Goal: Transaction & Acquisition: Purchase product/service

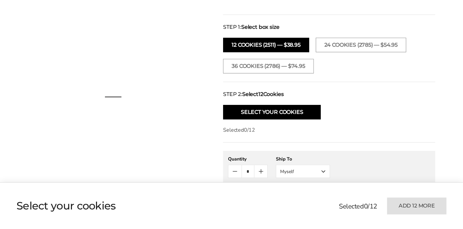
scroll to position [240, 0]
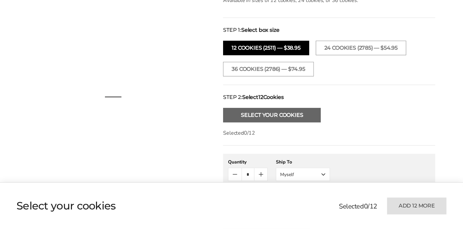
click at [307, 115] on button "Select Your Cookies" at bounding box center [272, 115] width 98 height 15
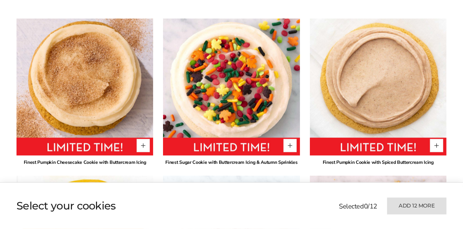
scroll to position [482, 0]
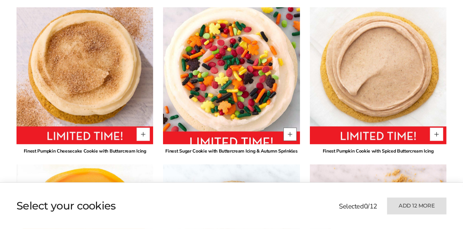
click at [289, 136] on button "Quantity button plus" at bounding box center [290, 134] width 13 height 13
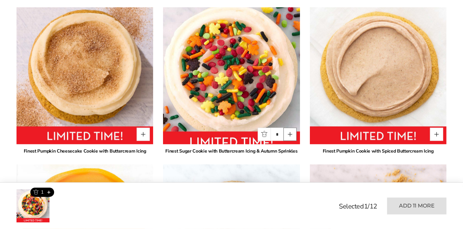
click at [289, 136] on button "Quantity button plus" at bounding box center [290, 134] width 13 height 13
type input "*"
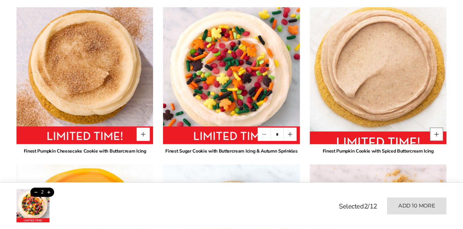
click at [435, 135] on button "Quantity button plus" at bounding box center [436, 134] width 13 height 13
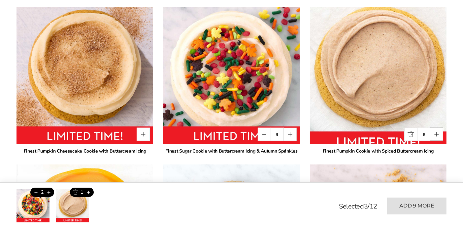
click at [435, 135] on button "Quantity button plus" at bounding box center [436, 134] width 13 height 13
type input "*"
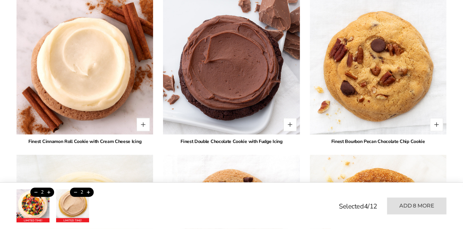
scroll to position [808, 0]
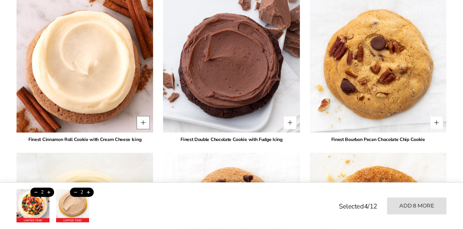
click at [143, 122] on button "Quantity button plus" at bounding box center [143, 122] width 13 height 13
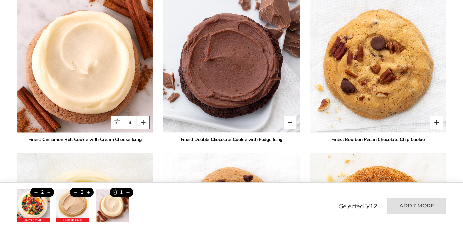
click at [143, 122] on button "Quantity button plus" at bounding box center [143, 122] width 13 height 13
type input "*"
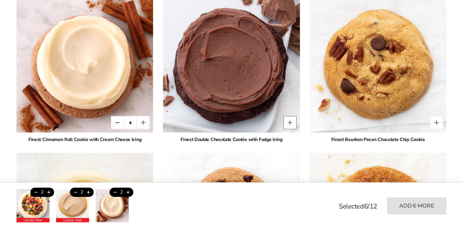
click at [289, 125] on button "Quantity button plus" at bounding box center [290, 122] width 13 height 13
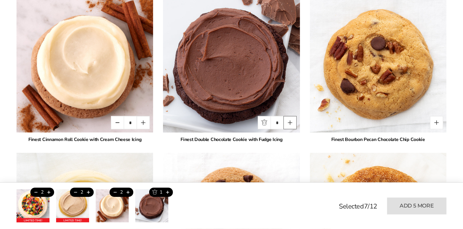
click at [289, 125] on button "Quantity button plus" at bounding box center [290, 122] width 13 height 13
type input "*"
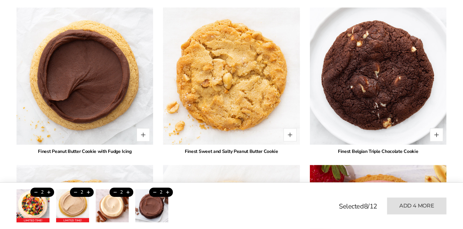
scroll to position [1112, 0]
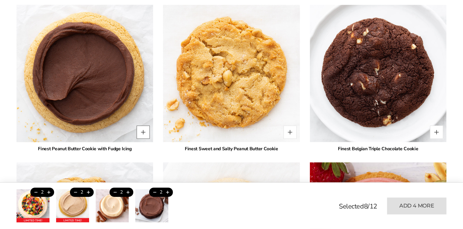
click at [147, 129] on button "Quantity button plus" at bounding box center [143, 132] width 13 height 13
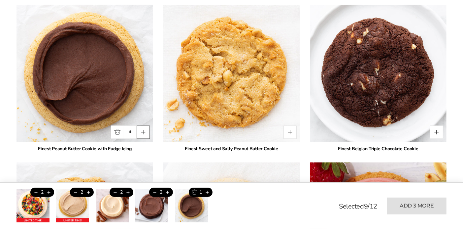
click at [147, 129] on button "Quantity button plus" at bounding box center [143, 132] width 13 height 13
type input "*"
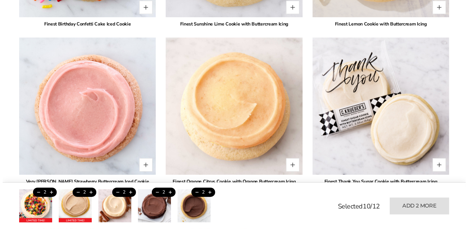
scroll to position [1562, 0]
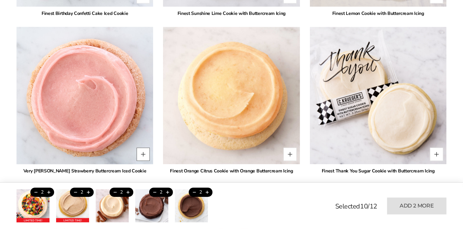
click at [144, 153] on button "Quantity button plus" at bounding box center [143, 153] width 13 height 13
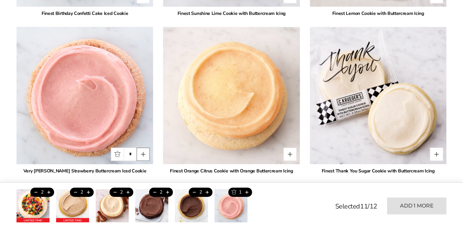
click at [144, 153] on button "Quantity button plus" at bounding box center [143, 153] width 13 height 13
type input "*"
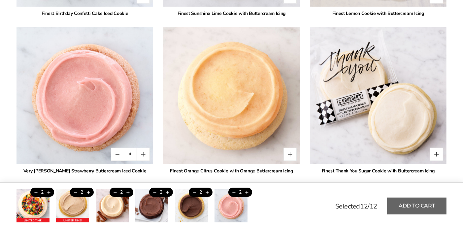
click at [424, 202] on button "Add to cart" at bounding box center [416, 205] width 59 height 17
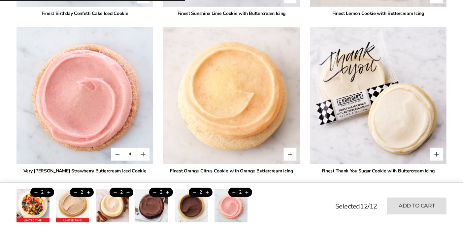
type input "*"
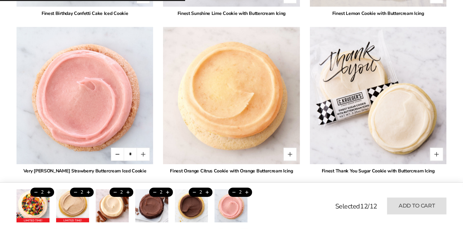
type input "*"
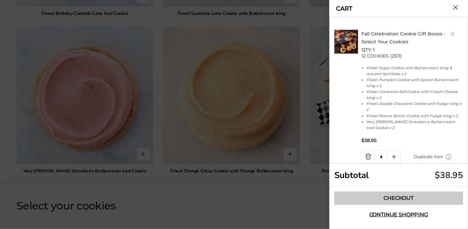
click at [401, 199] on link "Checkout" at bounding box center [399, 197] width 129 height 13
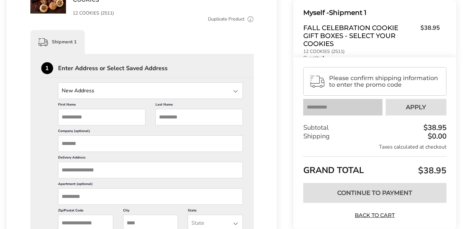
scroll to position [163, 0]
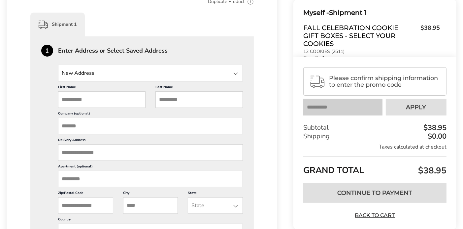
click at [107, 92] on input "First Name" at bounding box center [102, 99] width 88 height 17
type input "****"
type input "**********"
type input "*****"
type input "**********"
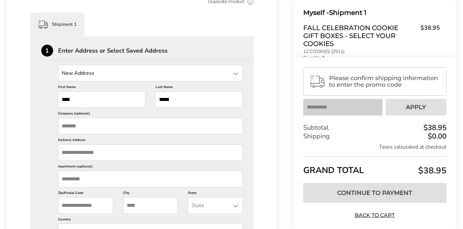
type input "******"
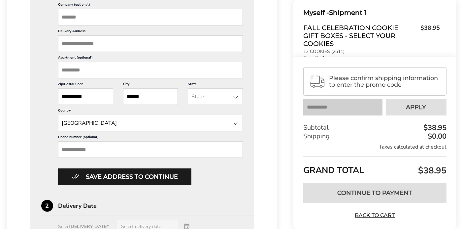
scroll to position [273, 0]
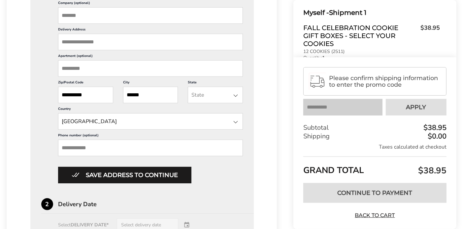
click at [116, 151] on input "Phone number (optional)" at bounding box center [150, 147] width 185 height 17
type input "**********"
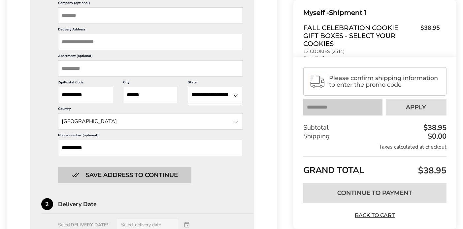
click at [120, 174] on button "Save address to continue" at bounding box center [124, 174] width 133 height 17
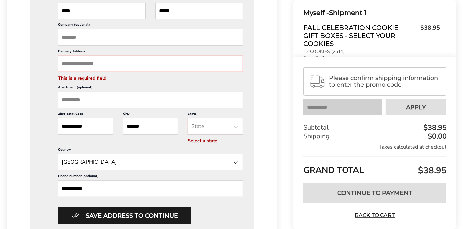
scroll to position [235, 0]
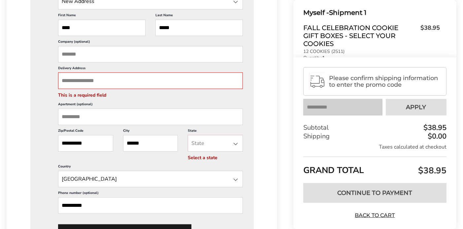
click at [183, 82] on input "Delivery Address" at bounding box center [150, 80] width 185 height 17
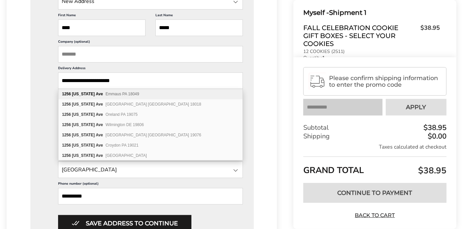
click at [142, 89] on div "1256 Pennsylvania Ave Emmaus PA 18049" at bounding box center [150, 94] width 184 height 10
type input "**********"
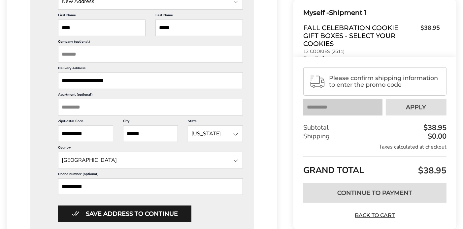
click at [139, 221] on div "**********" at bounding box center [142, 192] width 202 height 439
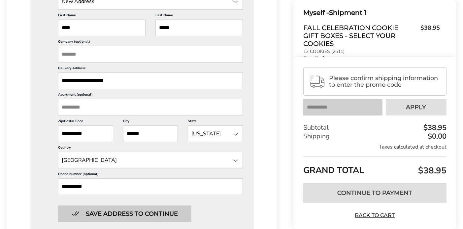
click at [140, 214] on button "Save address to continue" at bounding box center [124, 213] width 133 height 17
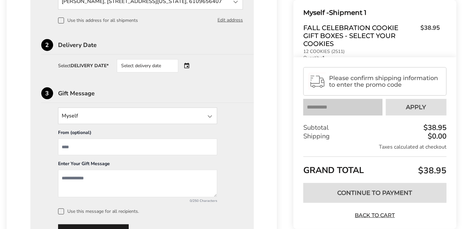
click at [186, 66] on div "Select delivery date" at bounding box center [157, 65] width 80 height 13
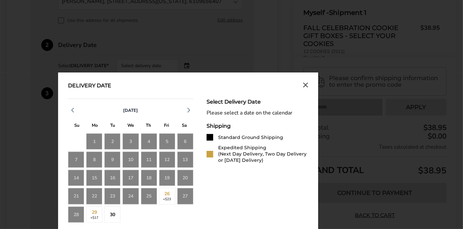
click at [189, 193] on div "27" at bounding box center [185, 196] width 16 height 16
click at [186, 194] on div "27" at bounding box center [185, 196] width 16 height 16
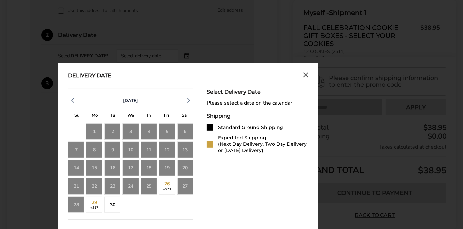
click at [74, 201] on div "28" at bounding box center [76, 204] width 16 height 16
click at [128, 171] on div "17" at bounding box center [131, 168] width 16 height 16
click at [147, 184] on div "25" at bounding box center [149, 186] width 16 height 16
click at [122, 183] on div "21 22 23 24 25 26 +$23 27" at bounding box center [131, 186] width 126 height 16
click at [116, 183] on div "23" at bounding box center [112, 186] width 16 height 16
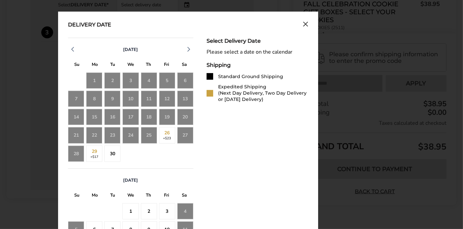
scroll to position [311, 0]
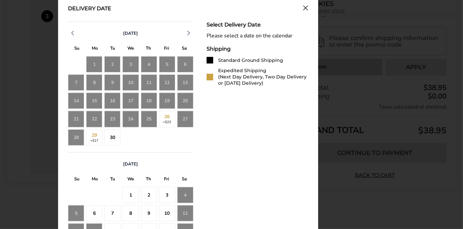
click at [182, 119] on div "27" at bounding box center [185, 119] width 16 height 16
click at [114, 138] on div "30" at bounding box center [112, 137] width 16 height 16
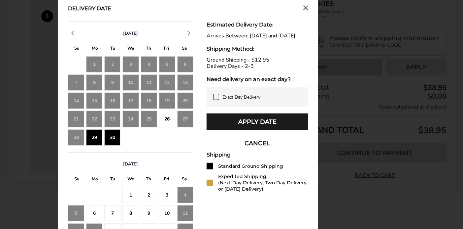
click at [71, 137] on div "28" at bounding box center [76, 137] width 16 height 16
click at [172, 187] on div "3" at bounding box center [167, 195] width 16 height 16
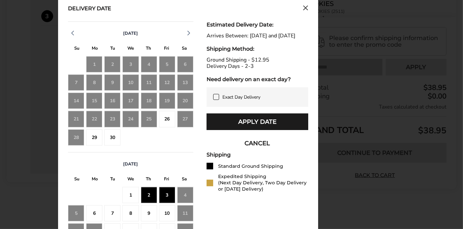
click at [177, 188] on div "4" at bounding box center [185, 195] width 16 height 16
drag, startPoint x: 177, startPoint y: 188, endPoint x: 186, endPoint y: 192, distance: 10.2
click at [186, 192] on div "4" at bounding box center [185, 195] width 16 height 16
click at [190, 121] on div "27" at bounding box center [185, 119] width 16 height 16
click at [169, 116] on div "26" at bounding box center [167, 119] width 16 height 16
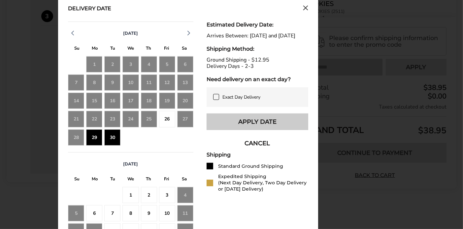
click at [223, 126] on button "Apply Date" at bounding box center [258, 121] width 102 height 17
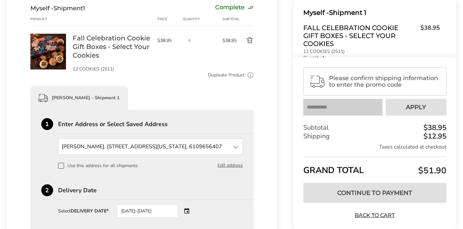
scroll to position [90, 0]
click at [362, 84] on span "Please confirm shipping information to enter the promo code" at bounding box center [385, 81] width 112 height 13
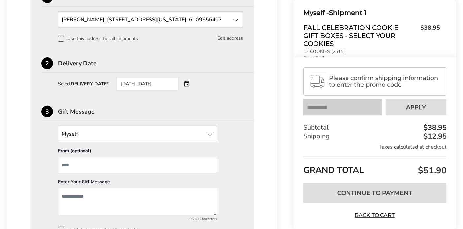
scroll to position [215, 0]
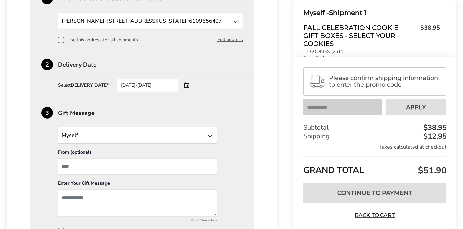
click at [377, 77] on span "Please confirm shipping information to enter the promo code" at bounding box center [385, 81] width 112 height 13
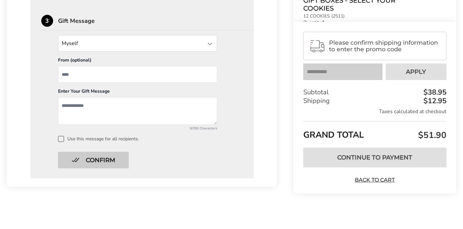
click at [102, 157] on button "Confirm" at bounding box center [93, 160] width 71 height 17
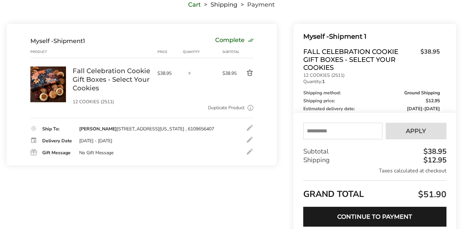
scroll to position [55, 0]
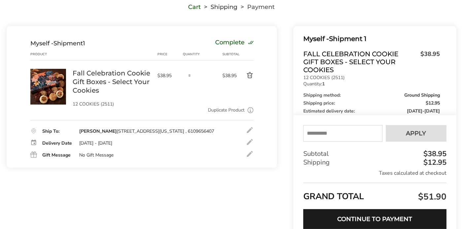
click at [357, 132] on input "text" at bounding box center [343, 133] width 79 height 17
type input "****"
click at [398, 130] on button "Apply" at bounding box center [416, 133] width 61 height 17
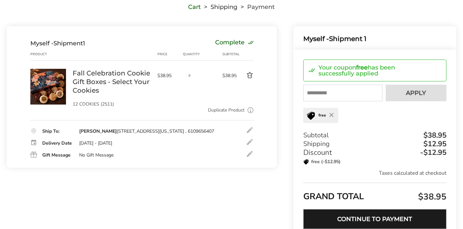
click at [394, 223] on button "Continue to Payment" at bounding box center [375, 219] width 143 height 20
